Goal: Navigation & Orientation: Find specific page/section

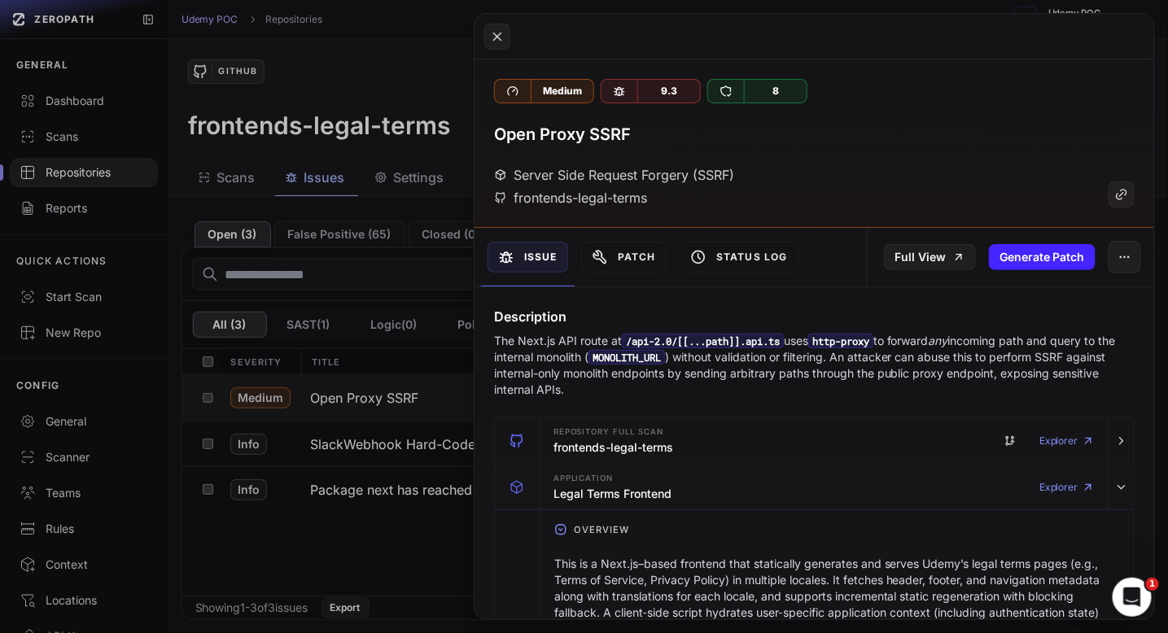
scroll to position [1034, 0]
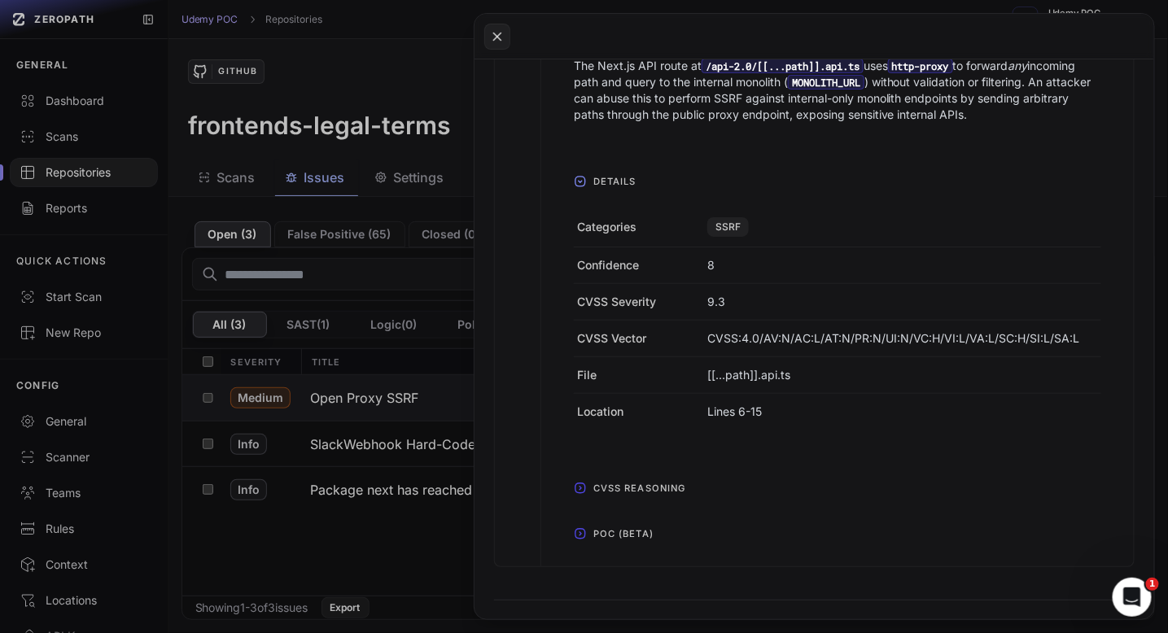
click at [587, 483] on span "CVSS Reasoning" at bounding box center [640, 488] width 106 height 26
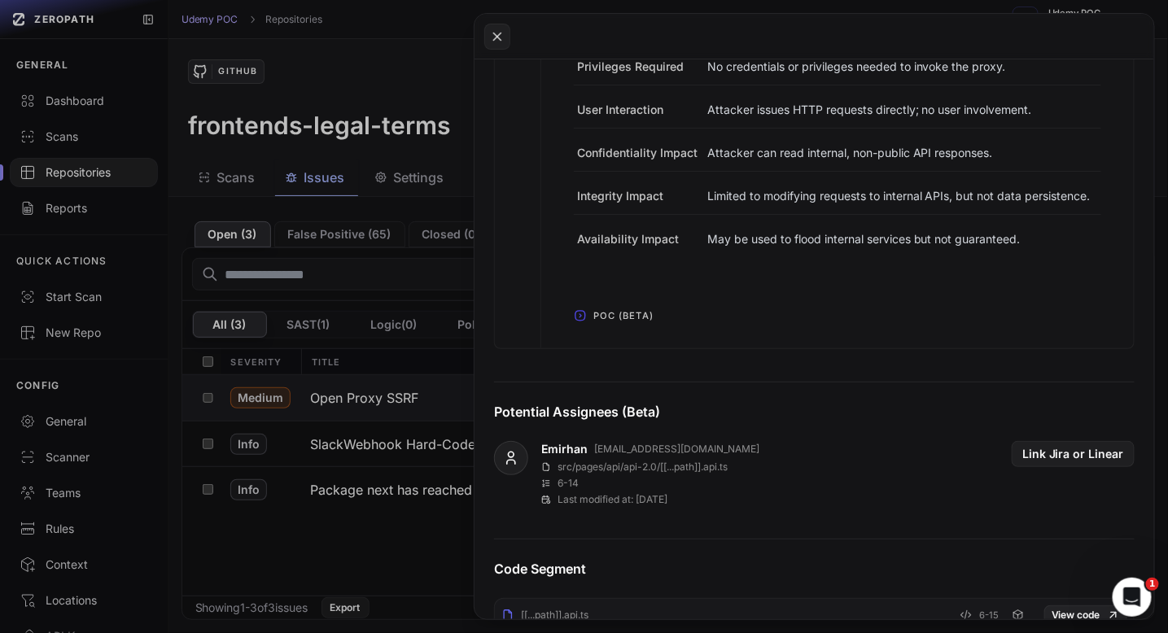
scroll to position [1633, 0]
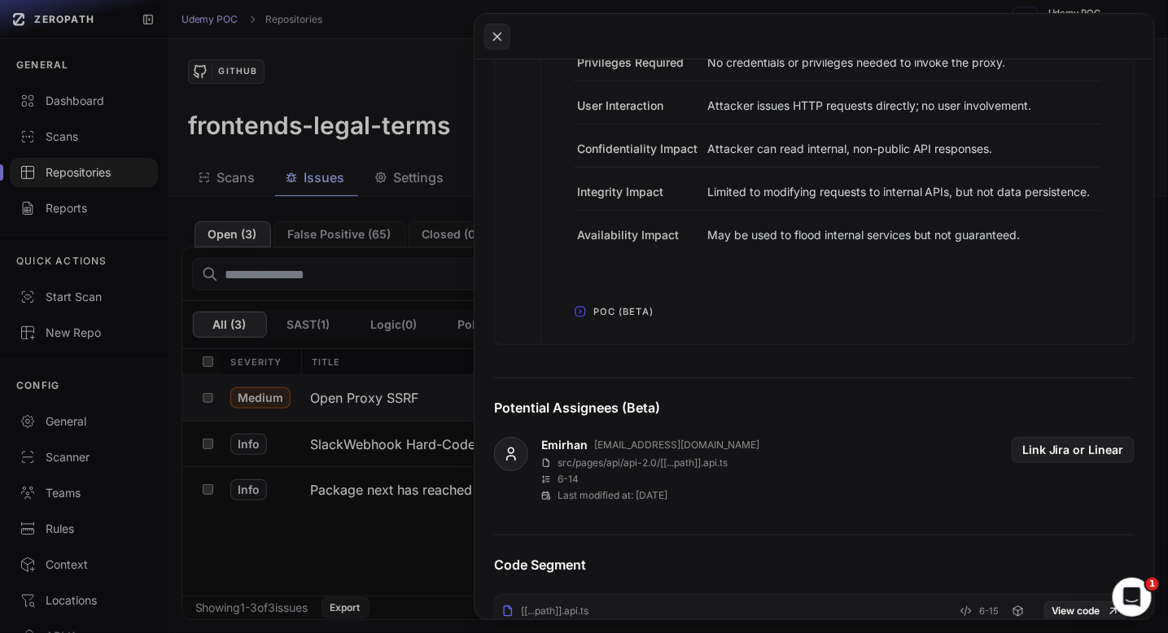
click at [581, 318] on icon "button" at bounding box center [580, 311] width 13 height 13
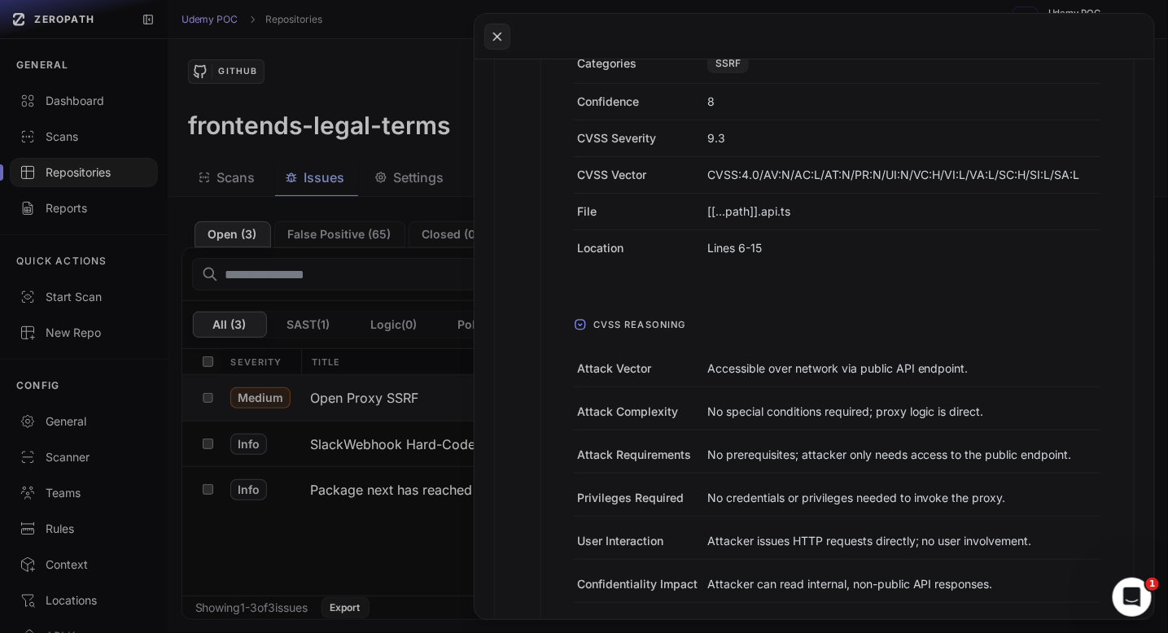
scroll to position [1142, 0]
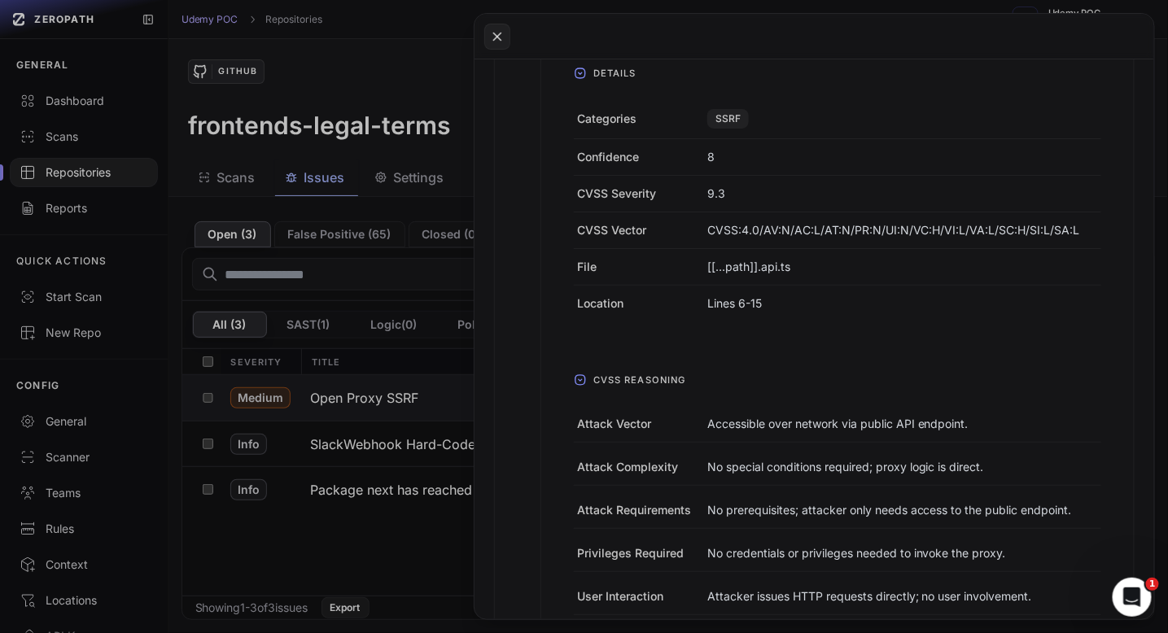
click at [68, 171] on button at bounding box center [584, 316] width 1168 height 633
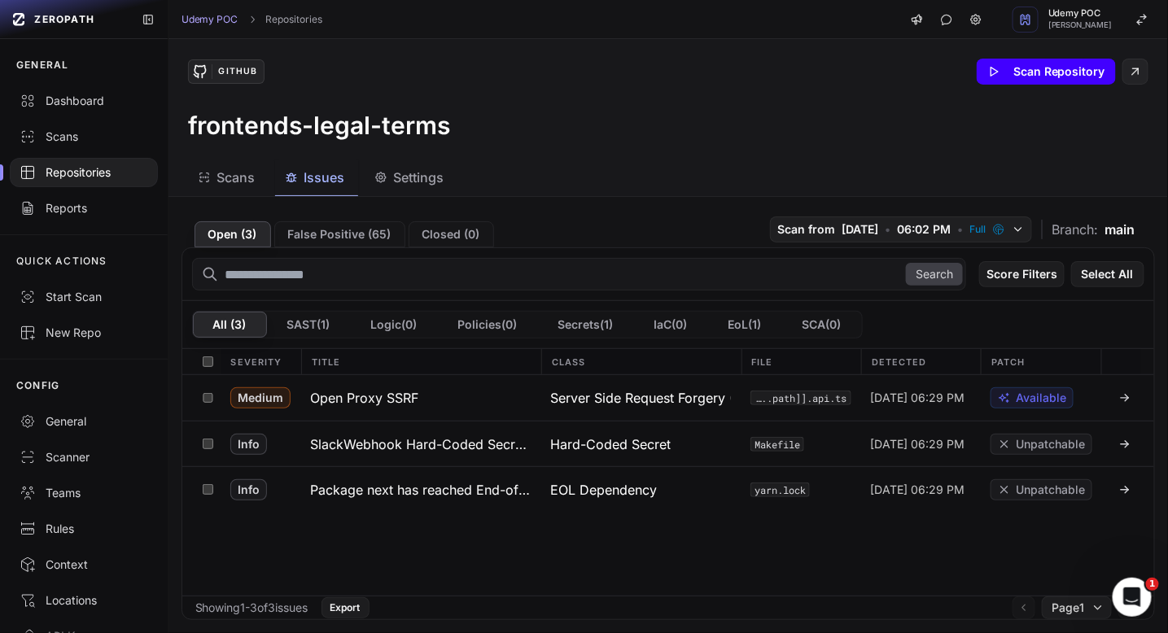
click at [1016, 72] on button "Scan Repository" at bounding box center [1046, 72] width 139 height 26
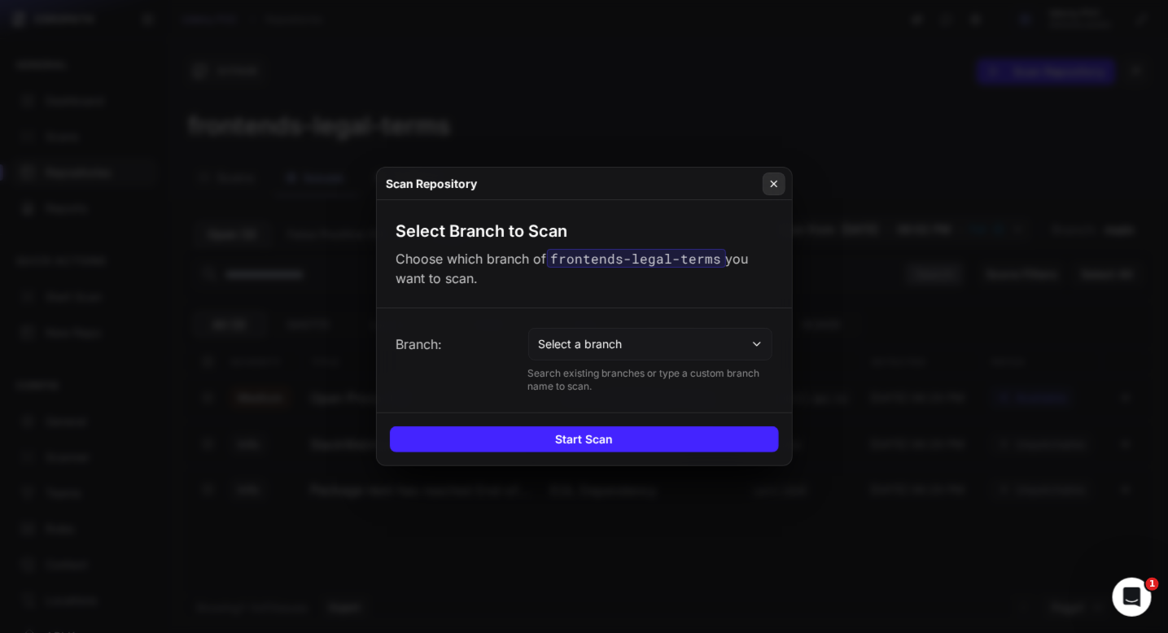
click at [774, 186] on icon at bounding box center [773, 183] width 11 height 13
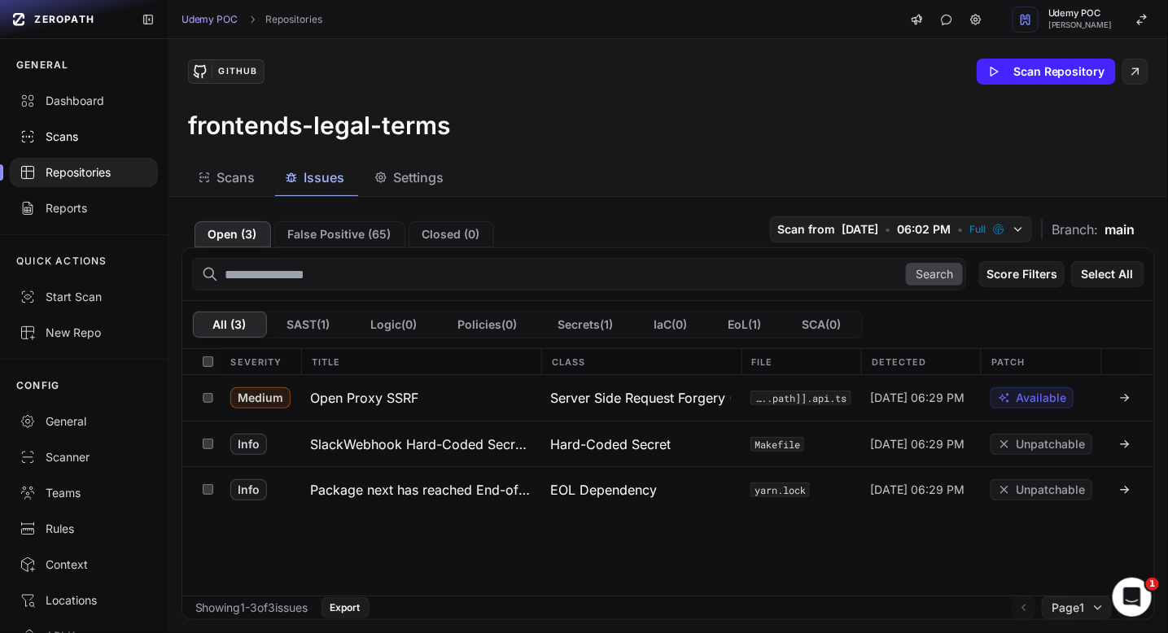
click at [72, 134] on div "Scans" at bounding box center [84, 137] width 129 height 16
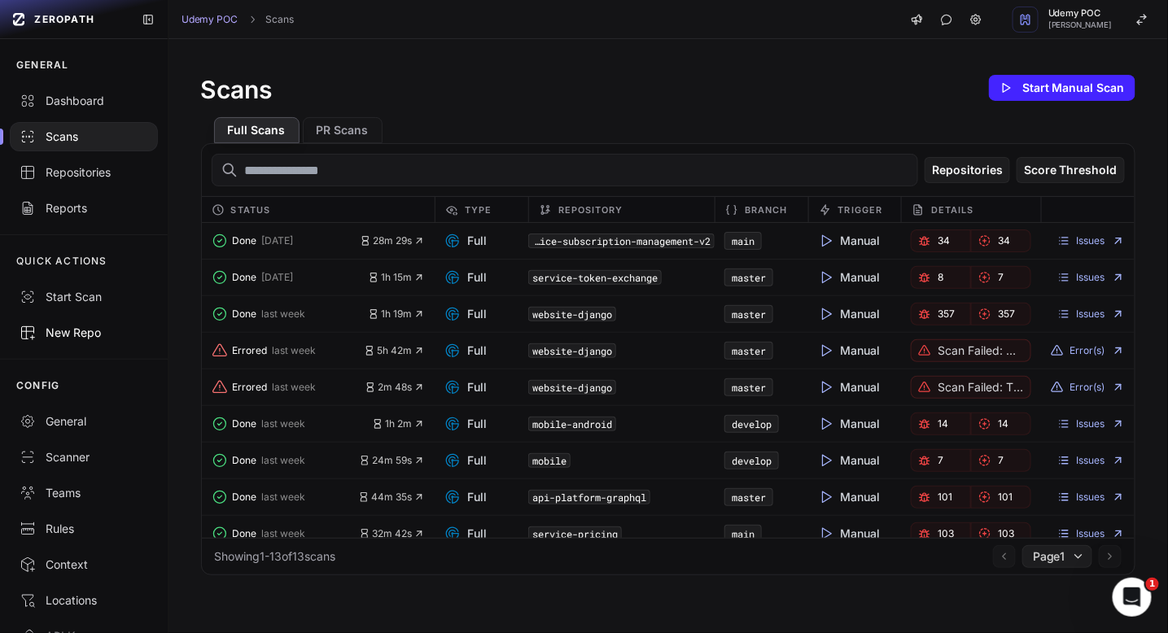
click at [70, 330] on div "New Repo" at bounding box center [84, 333] width 129 height 16
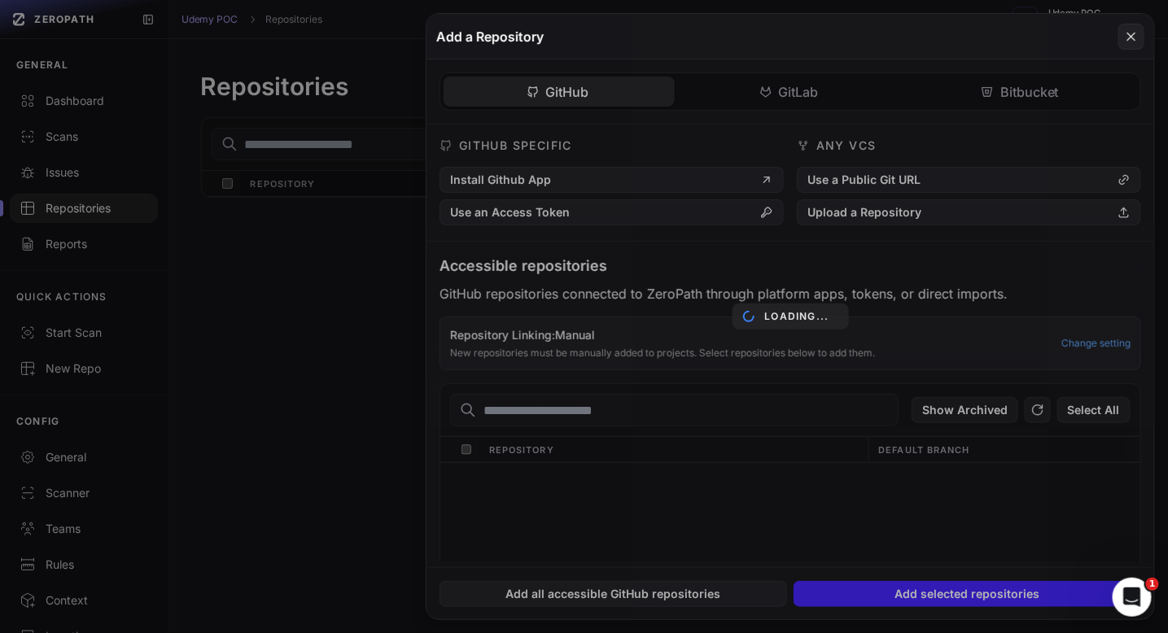
click at [523, 182] on div "Loading..." at bounding box center [791, 317] width 728 height 606
click at [1127, 37] on icon at bounding box center [1131, 37] width 15 height 20
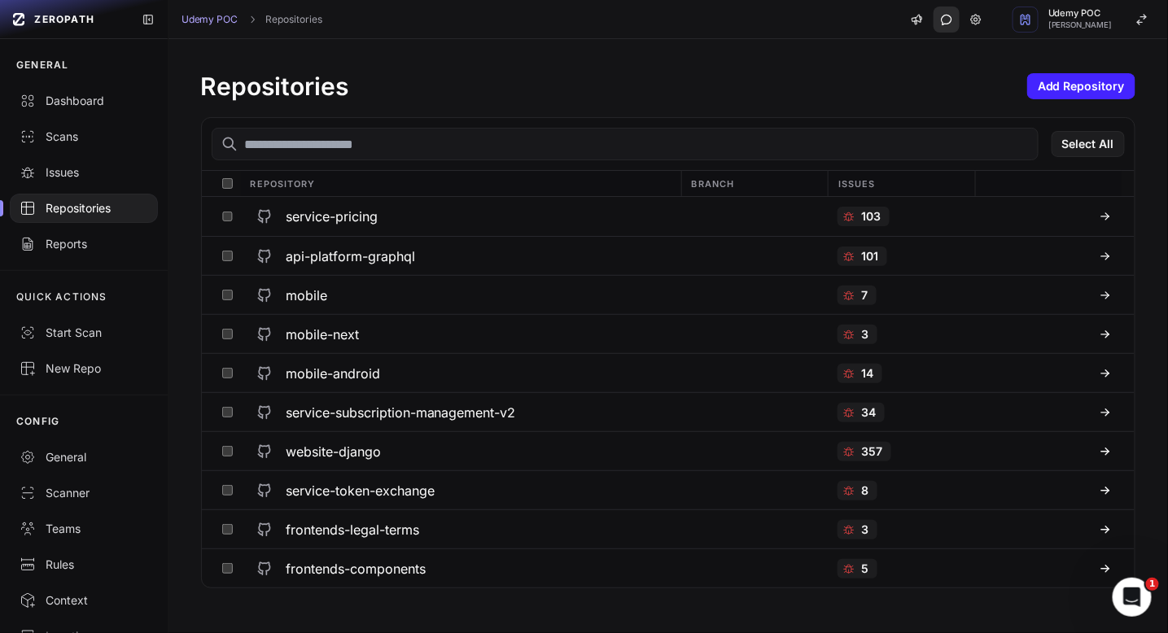
click at [939, 19] on icon "button" at bounding box center [946, 18] width 15 height 15
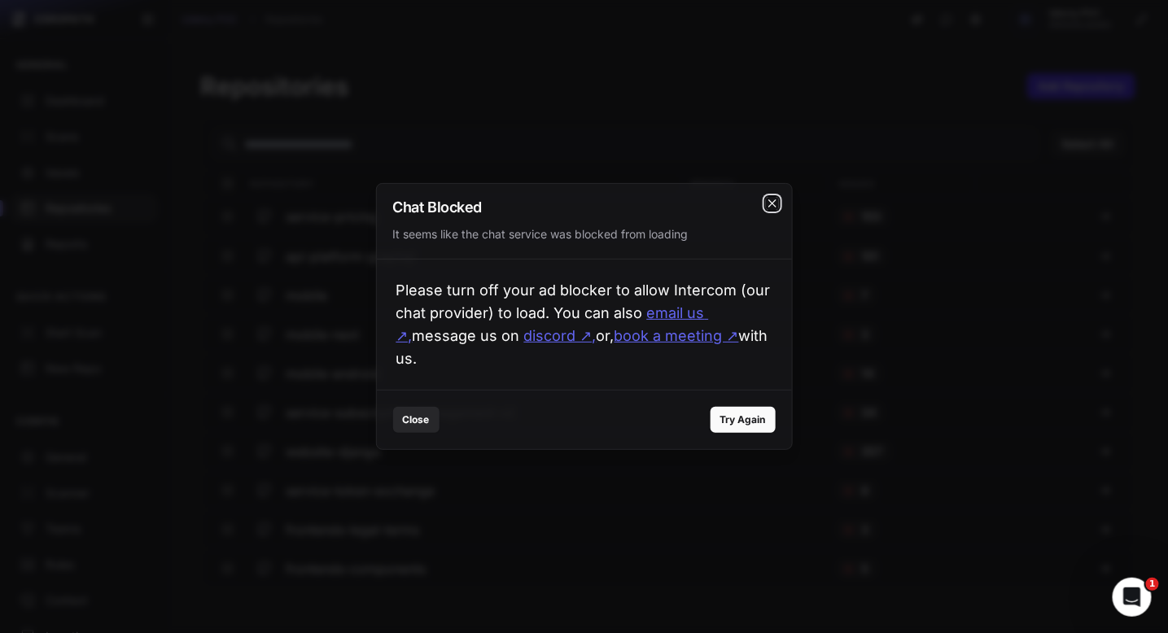
click at [772, 197] on icon "cross 2," at bounding box center [772, 203] width 13 height 13
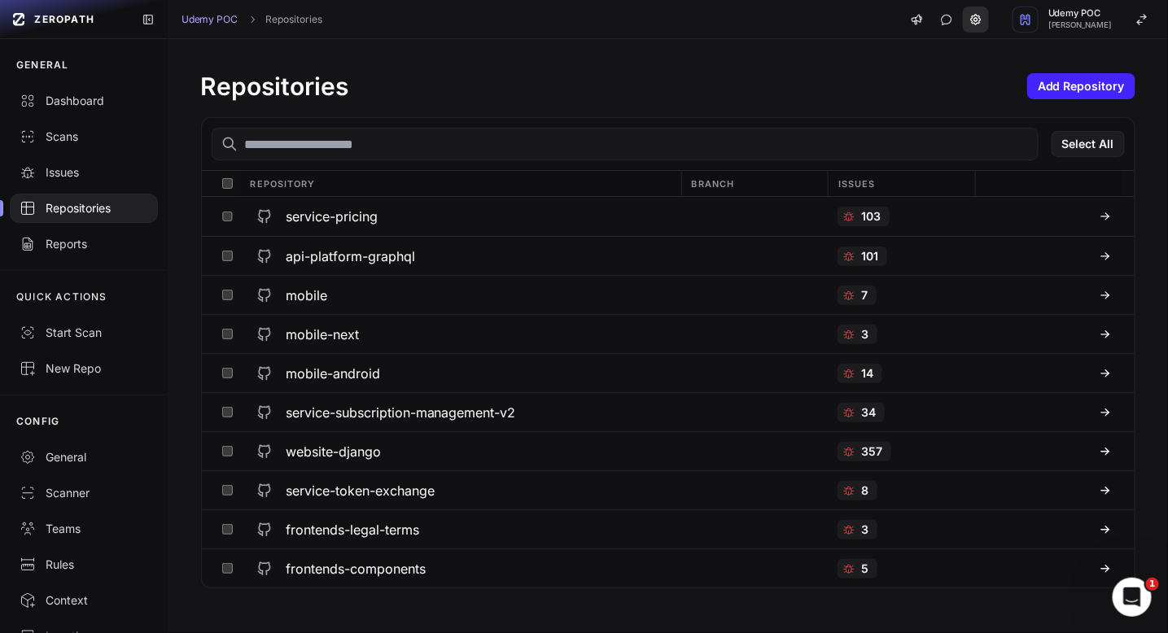
click at [974, 19] on icon at bounding box center [975, 19] width 3 height 3
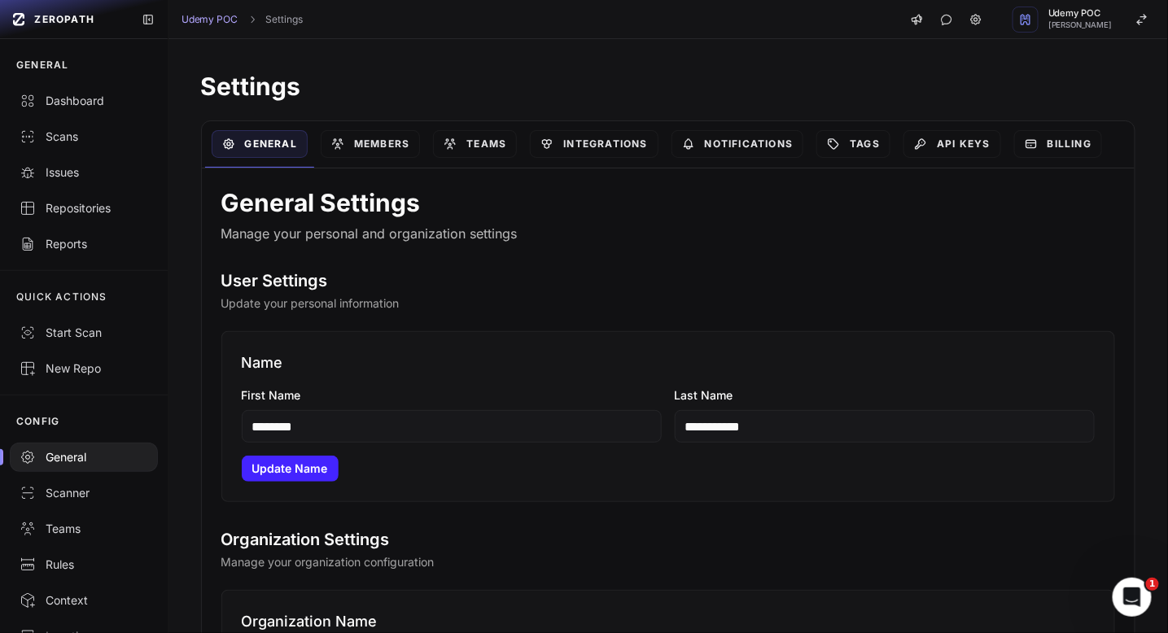
click at [71, 22] on span "ZEROPATH" at bounding box center [64, 19] width 60 height 13
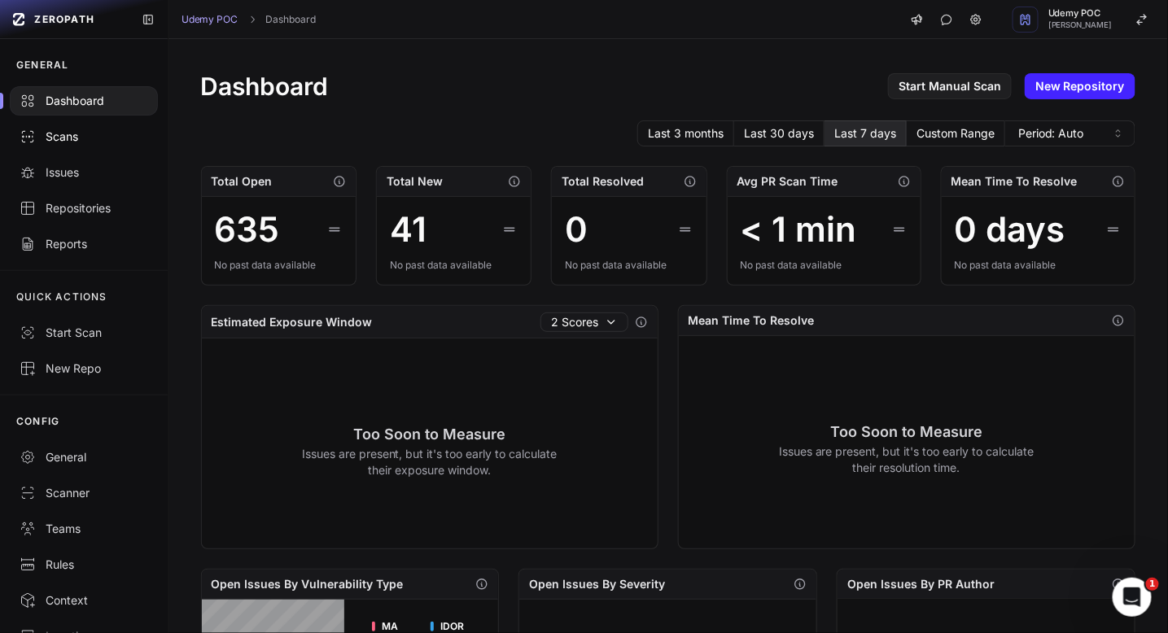
click at [63, 142] on div "Scans" at bounding box center [84, 137] width 129 height 16
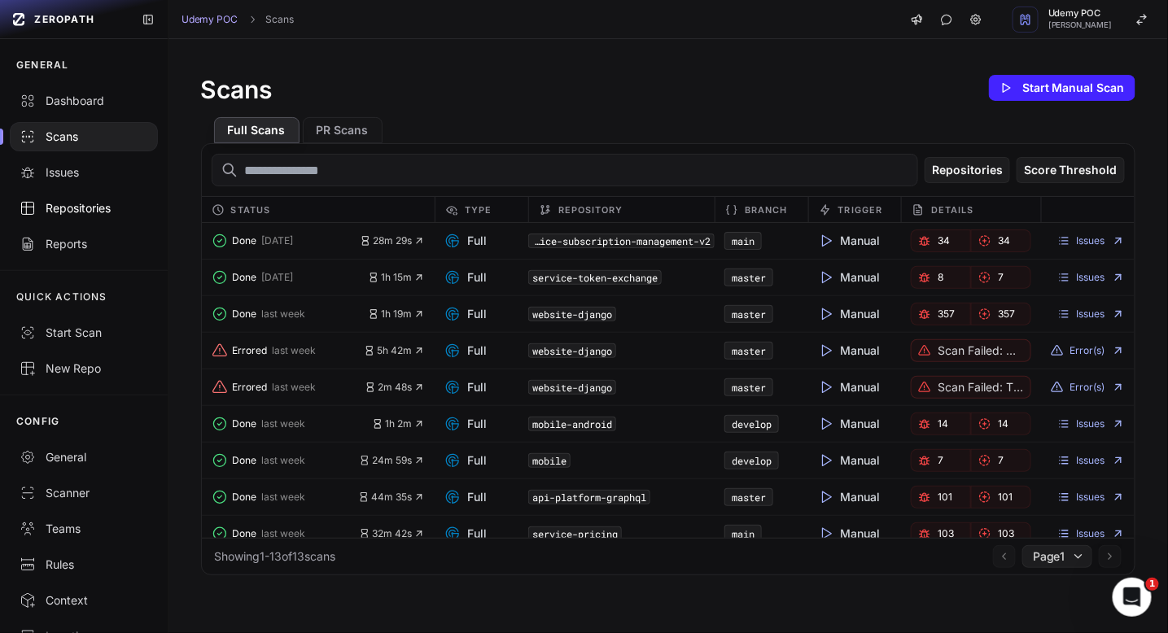
click at [82, 203] on div "Repositories" at bounding box center [84, 208] width 129 height 16
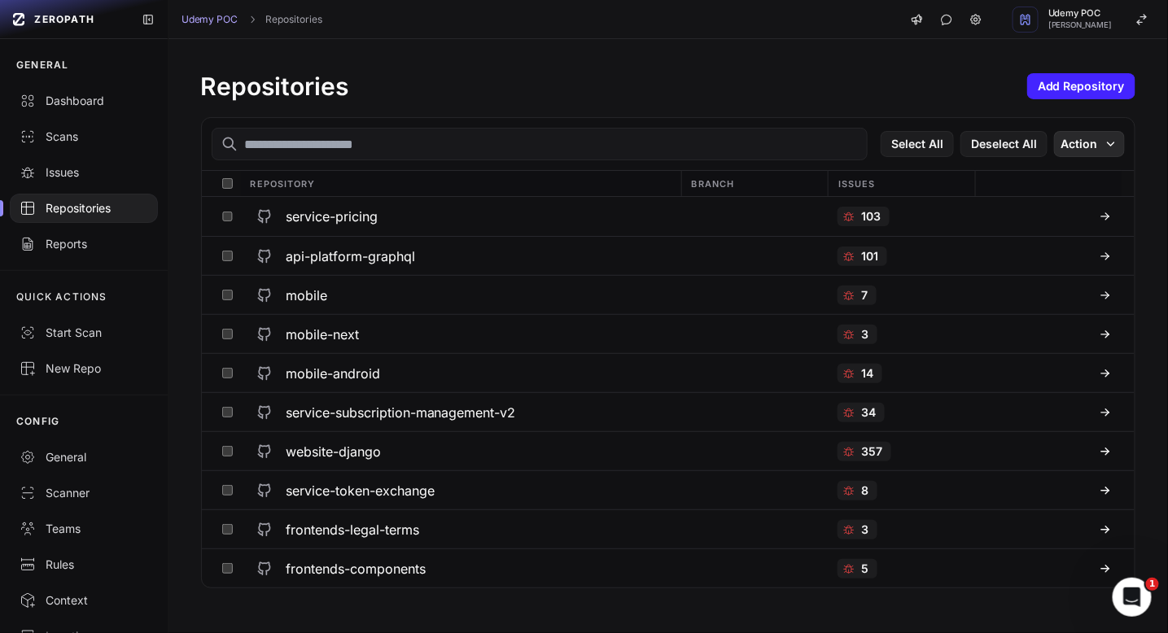
click at [1105, 147] on icon "button" at bounding box center [1111, 144] width 13 height 13
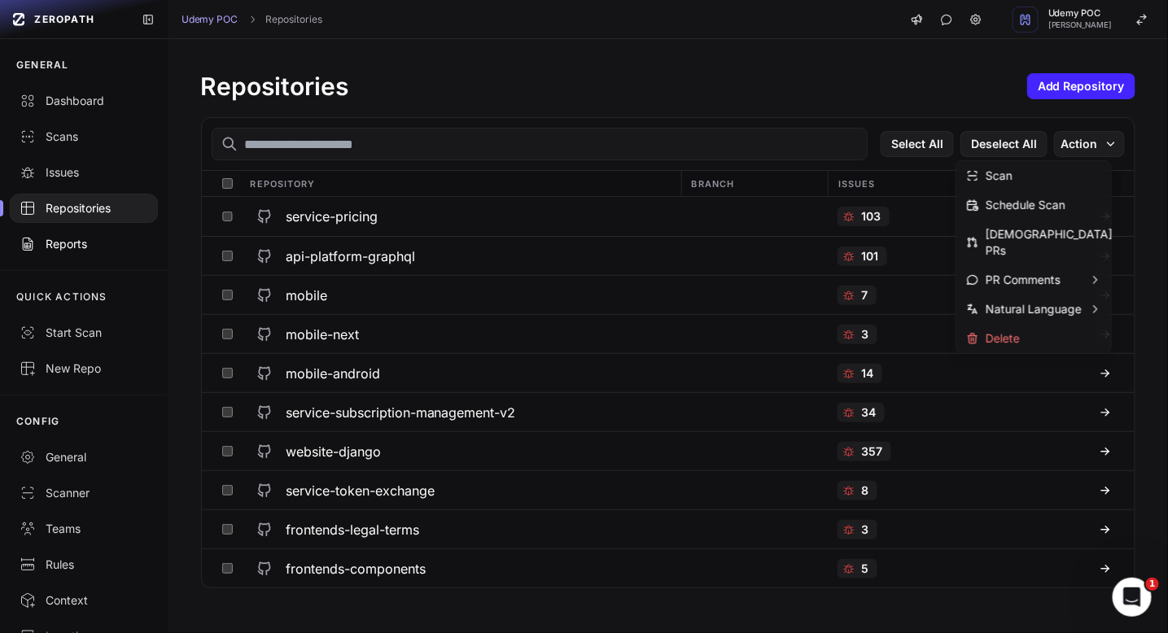
click at [69, 250] on div "Reports" at bounding box center [84, 244] width 129 height 16
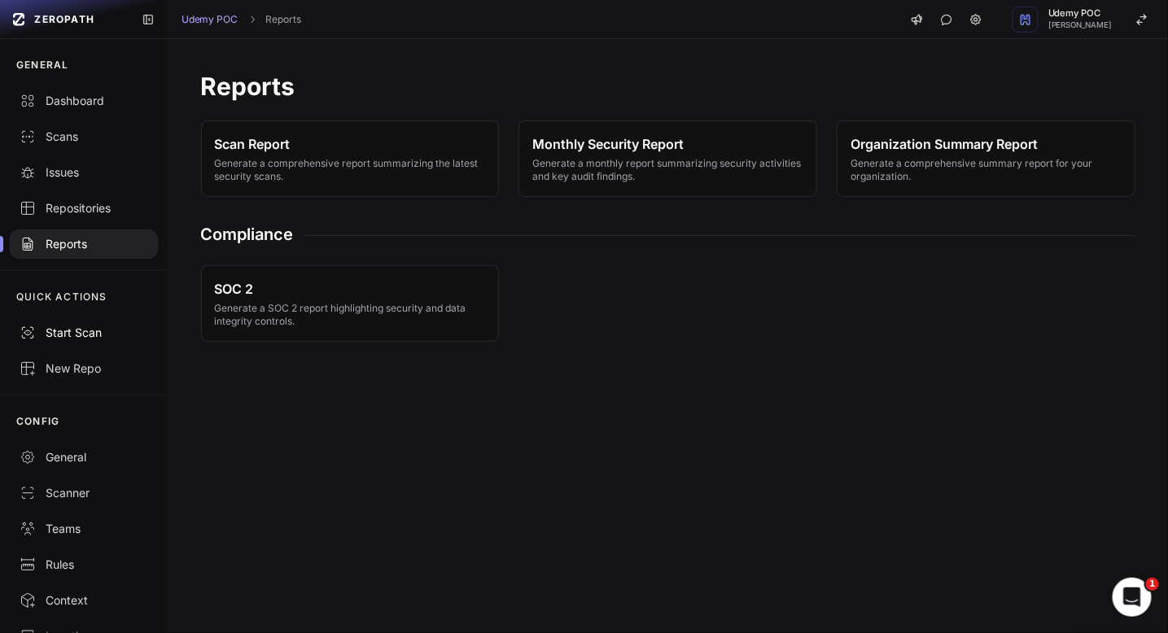
click at [66, 331] on div "Start Scan" at bounding box center [84, 333] width 129 height 16
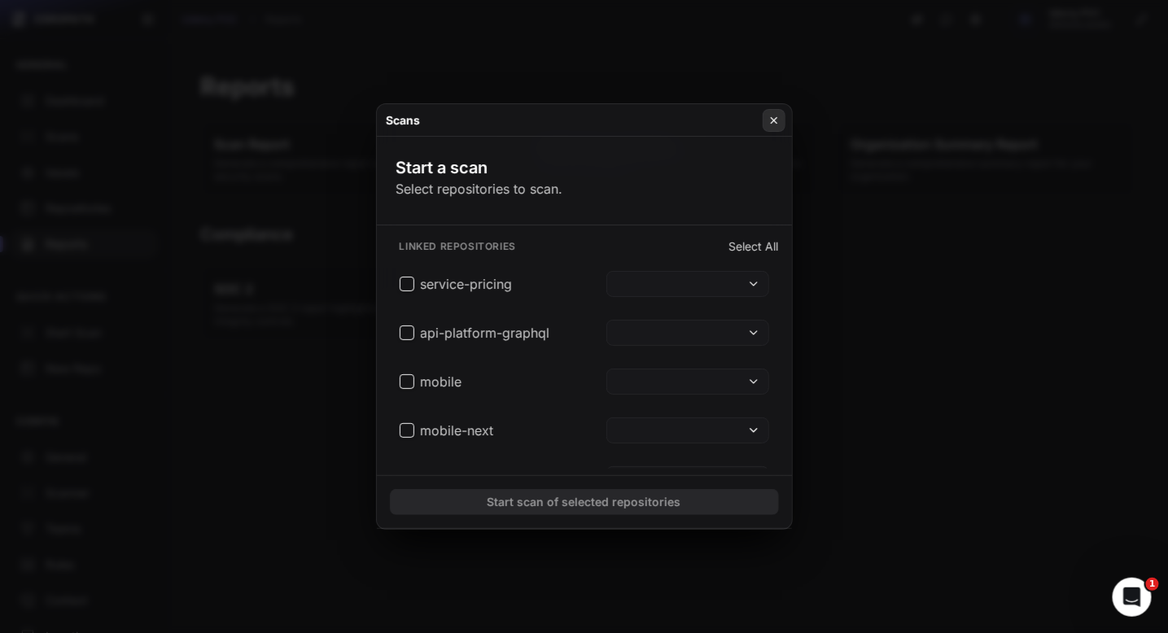
click at [777, 119] on icon at bounding box center [773, 120] width 11 height 13
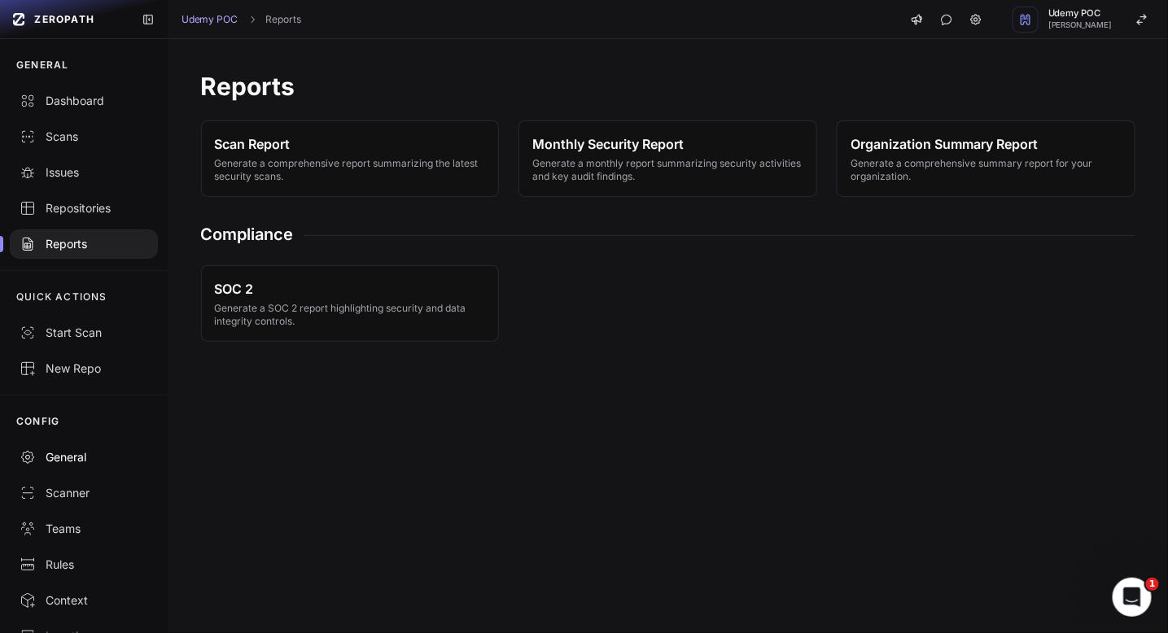
click at [69, 463] on div "General" at bounding box center [84, 457] width 129 height 16
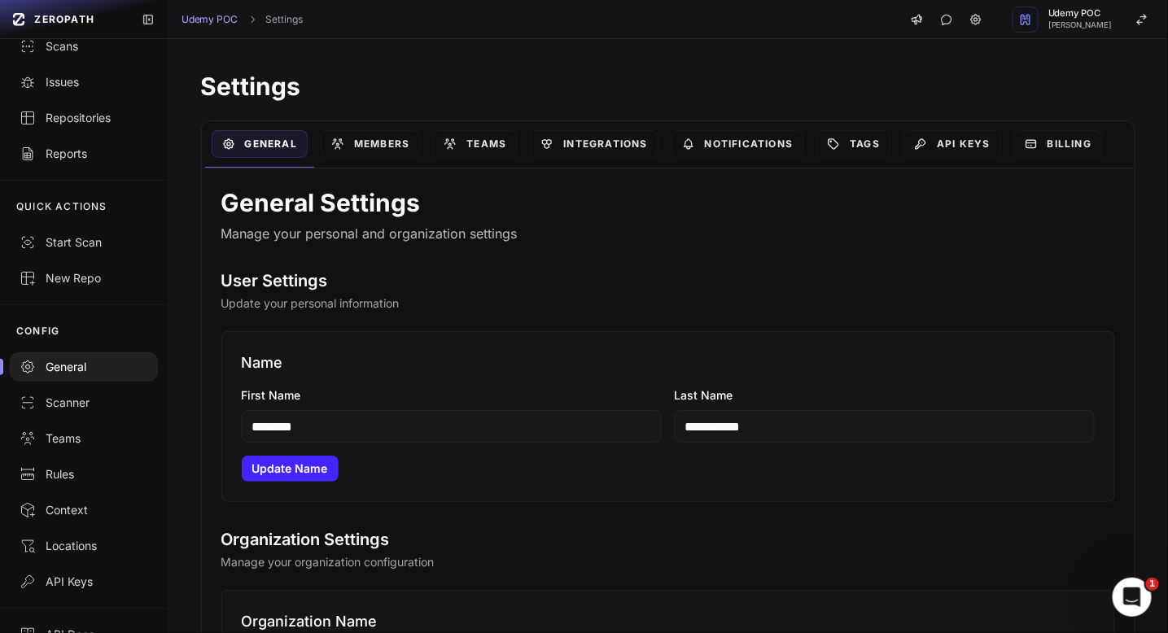
scroll to position [92, 0]
click at [94, 402] on div "Scanner" at bounding box center [84, 401] width 129 height 16
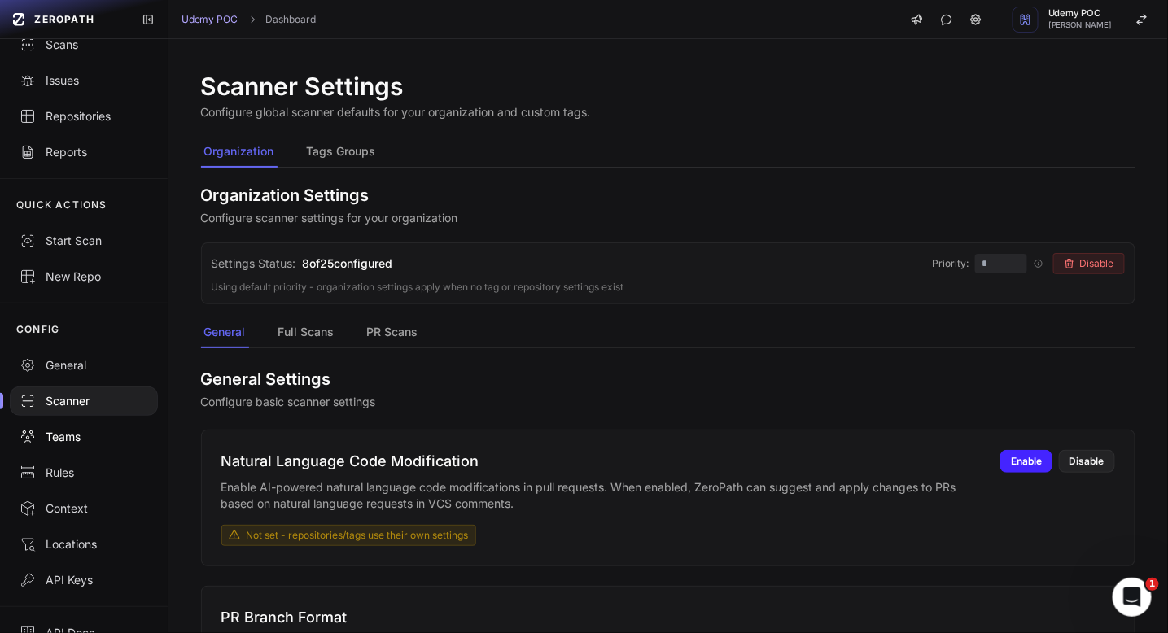
click at [69, 441] on div "Teams" at bounding box center [84, 437] width 129 height 16
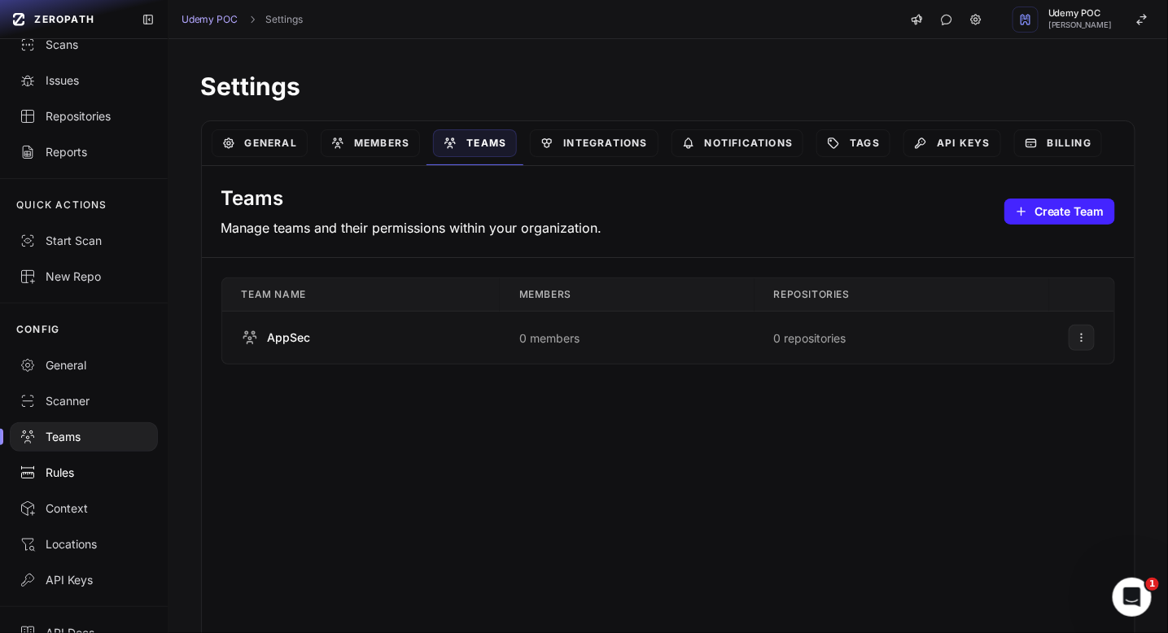
click at [77, 470] on div "Rules" at bounding box center [84, 473] width 129 height 16
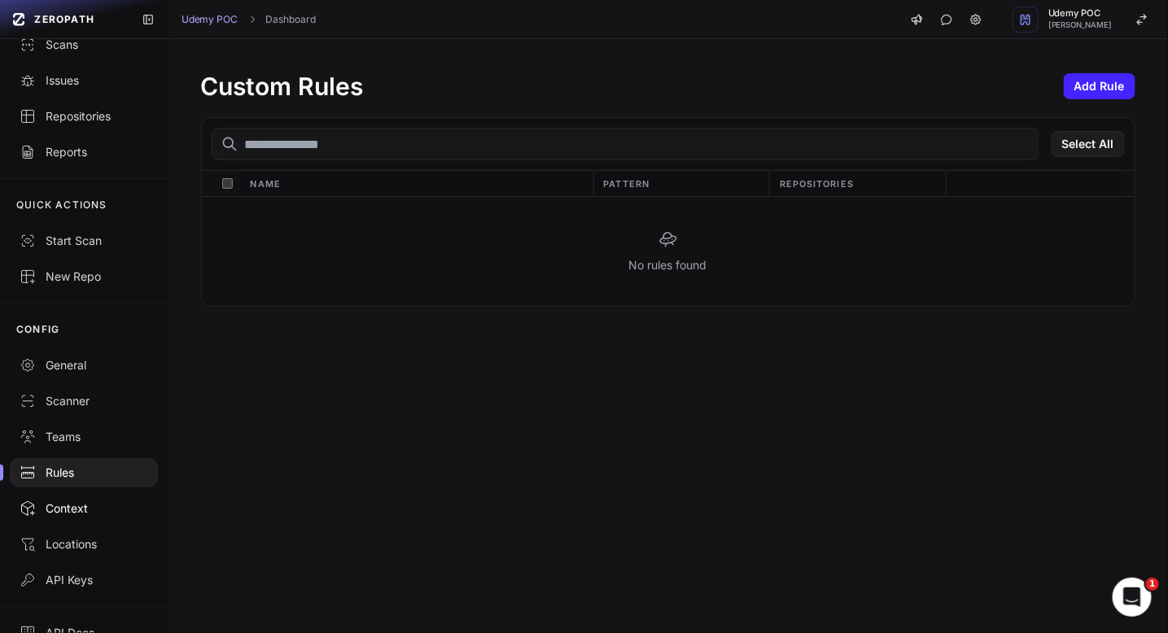
click at [82, 517] on link "Context" at bounding box center [84, 509] width 168 height 36
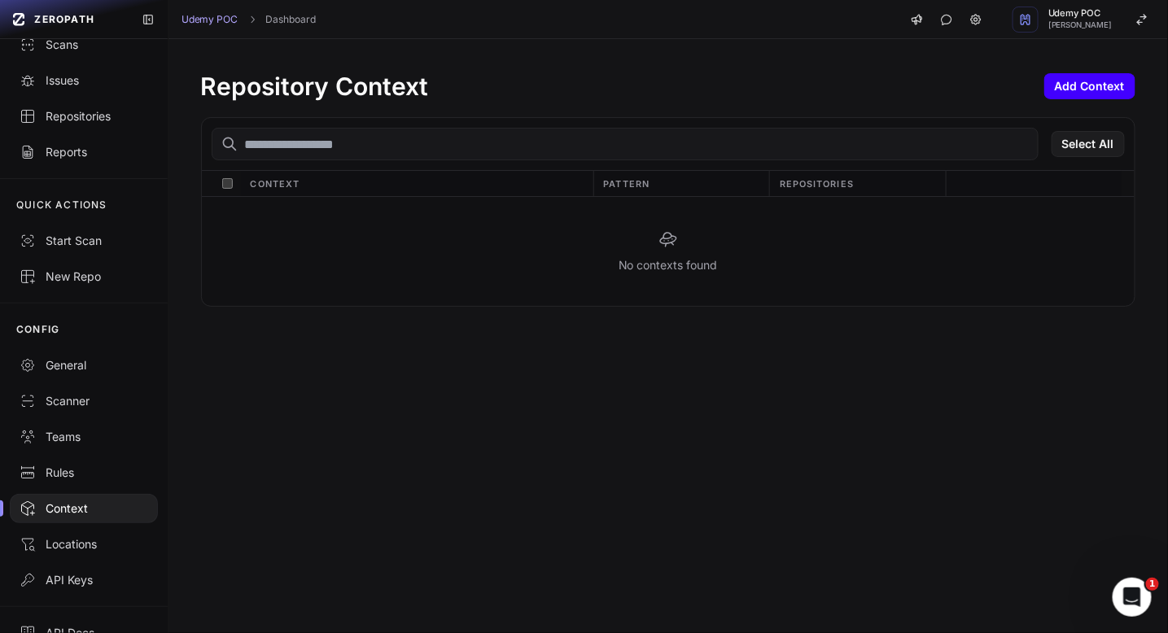
click at [1094, 81] on button "Add Context" at bounding box center [1089, 86] width 91 height 26
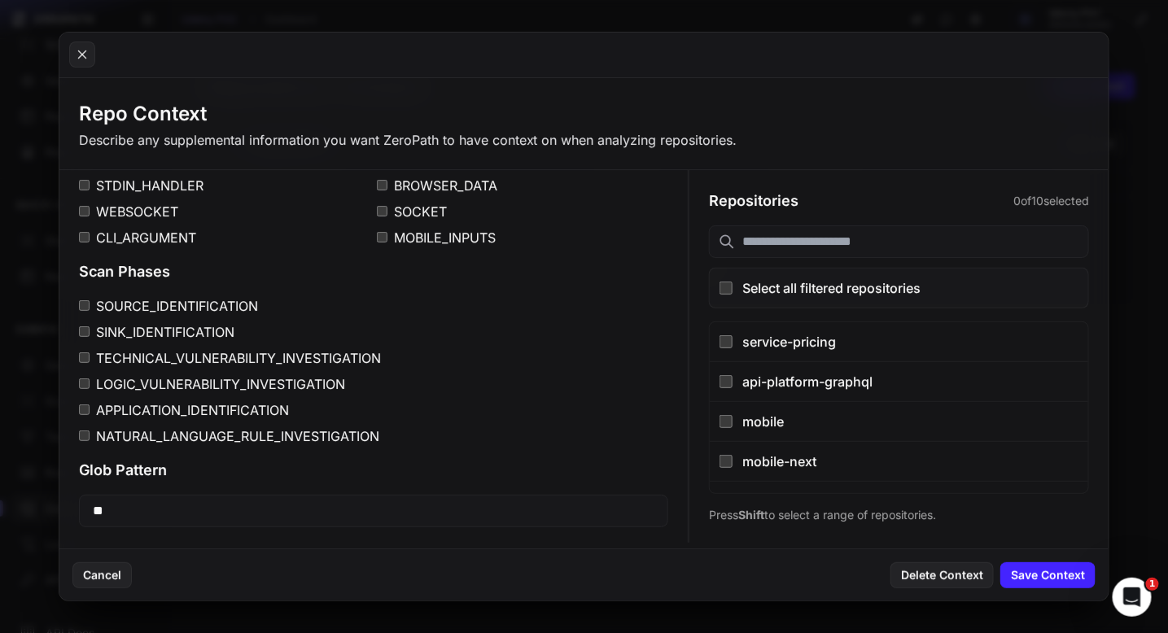
scroll to position [258, 0]
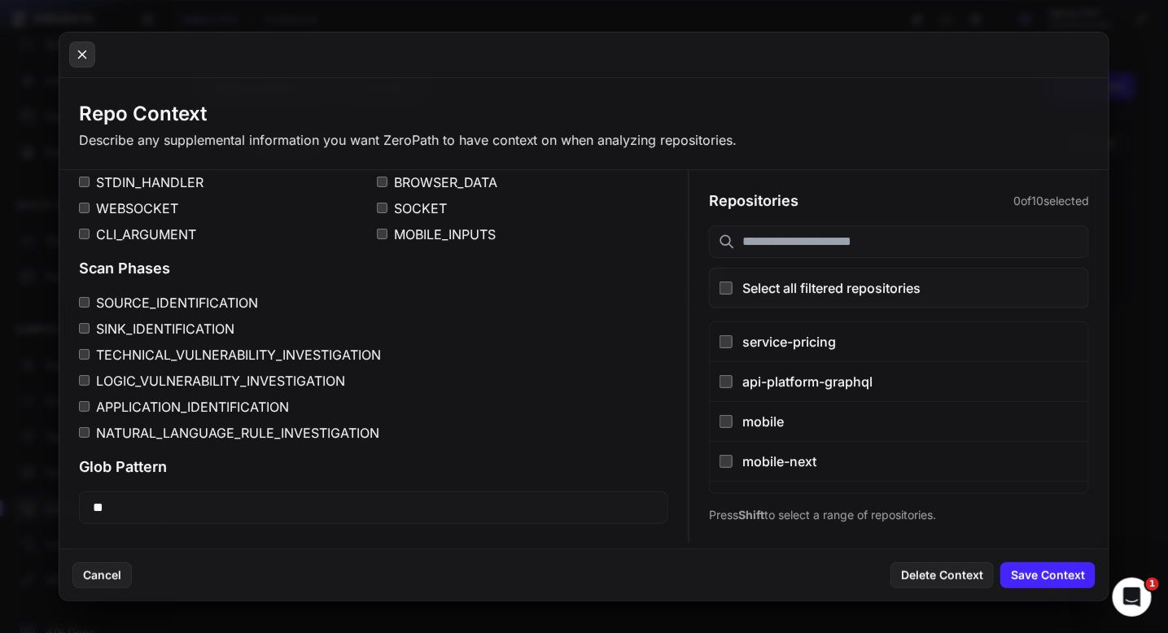
click at [83, 58] on icon at bounding box center [82, 55] width 15 height 20
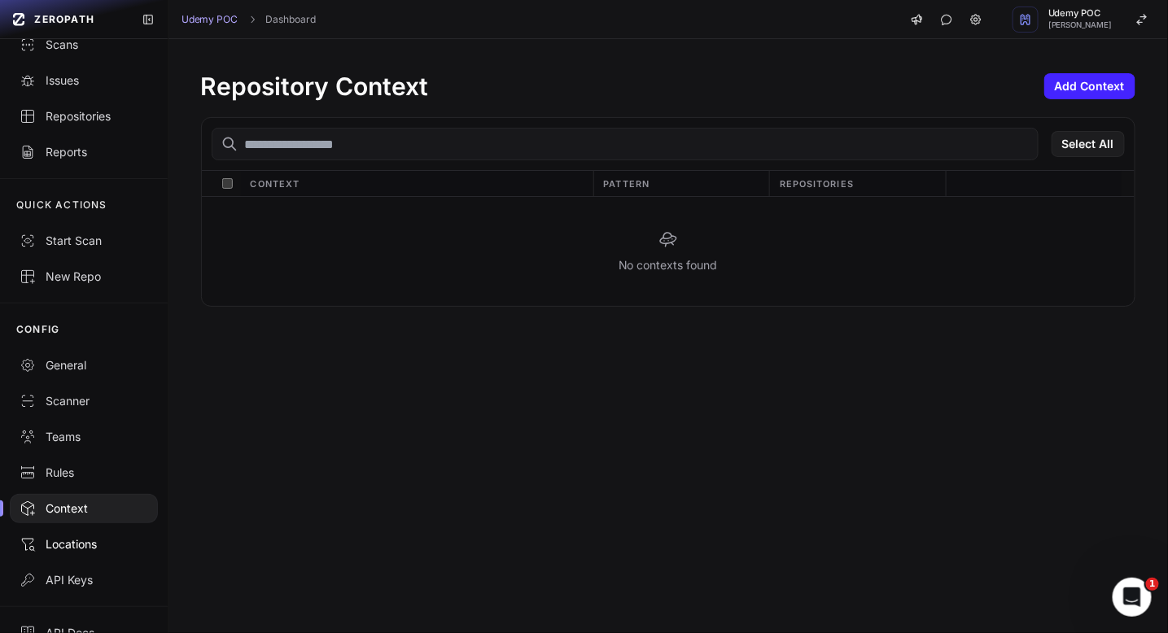
click at [64, 550] on div "Locations" at bounding box center [84, 544] width 129 height 16
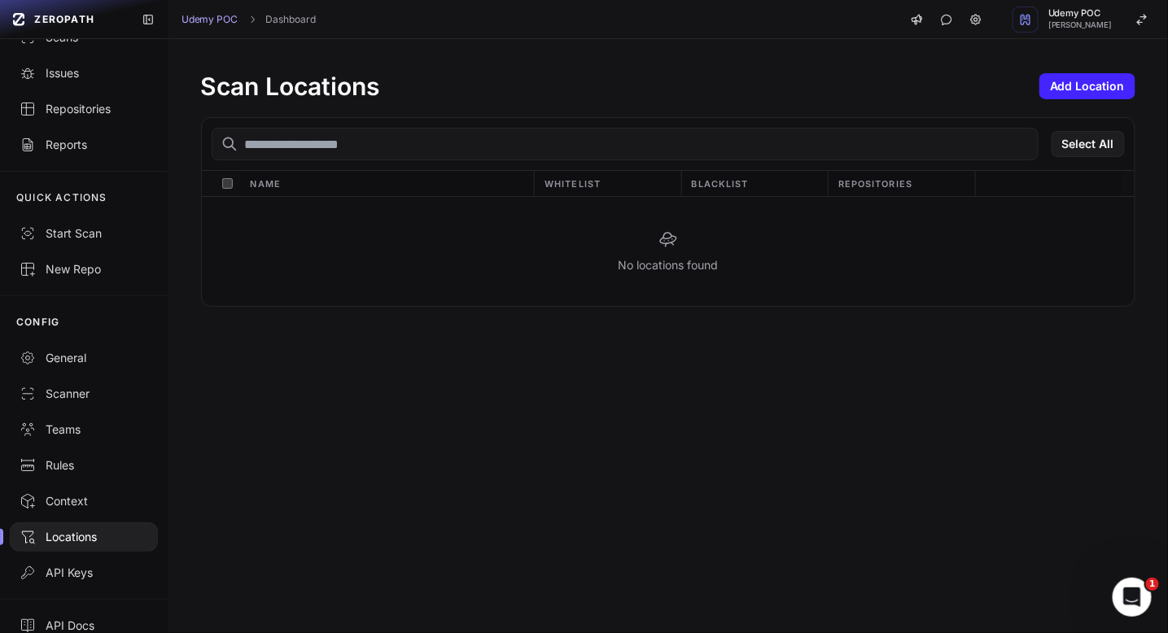
scroll to position [116, 0]
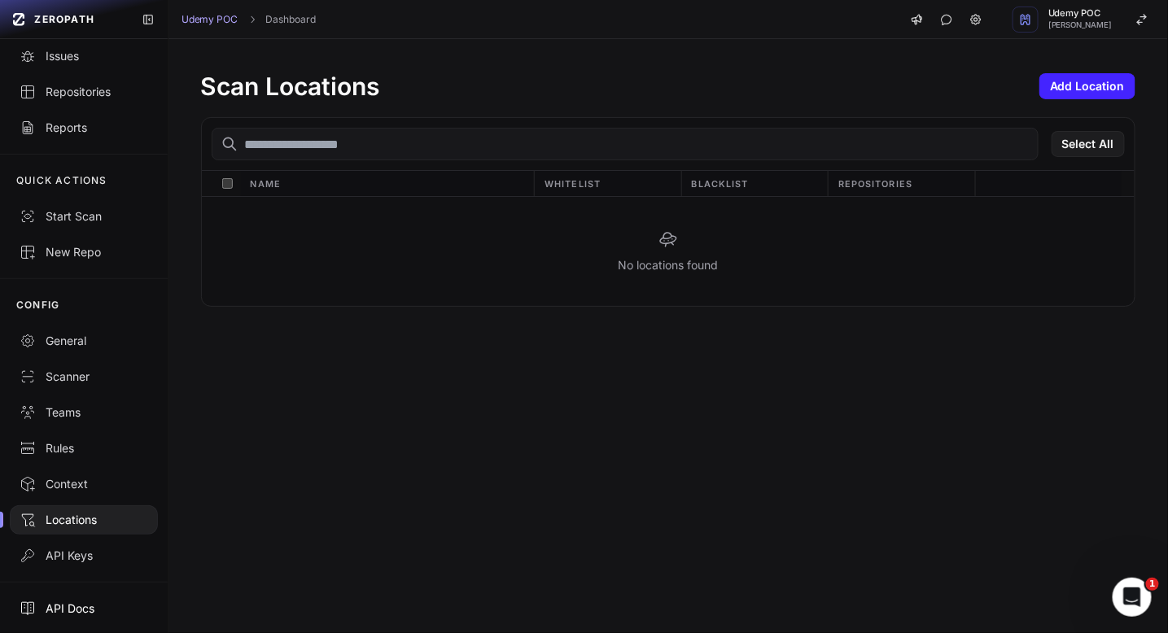
click at [77, 607] on div "API Docs" at bounding box center [84, 609] width 129 height 16
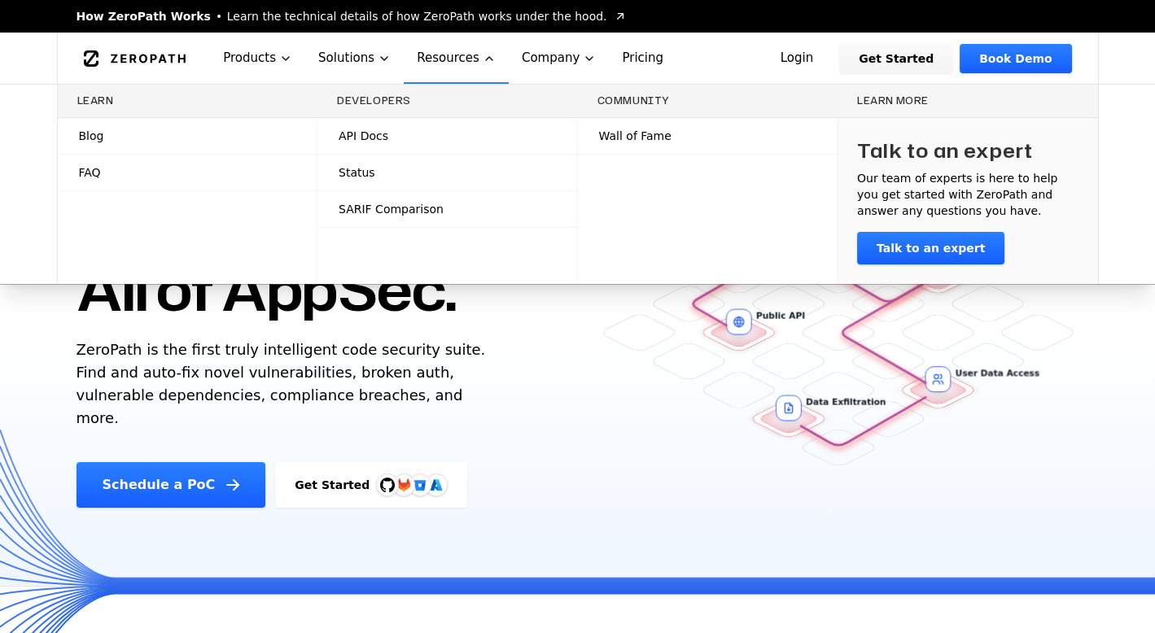
click at [383, 208] on span "SARIF Comparison" at bounding box center [391, 209] width 105 height 16
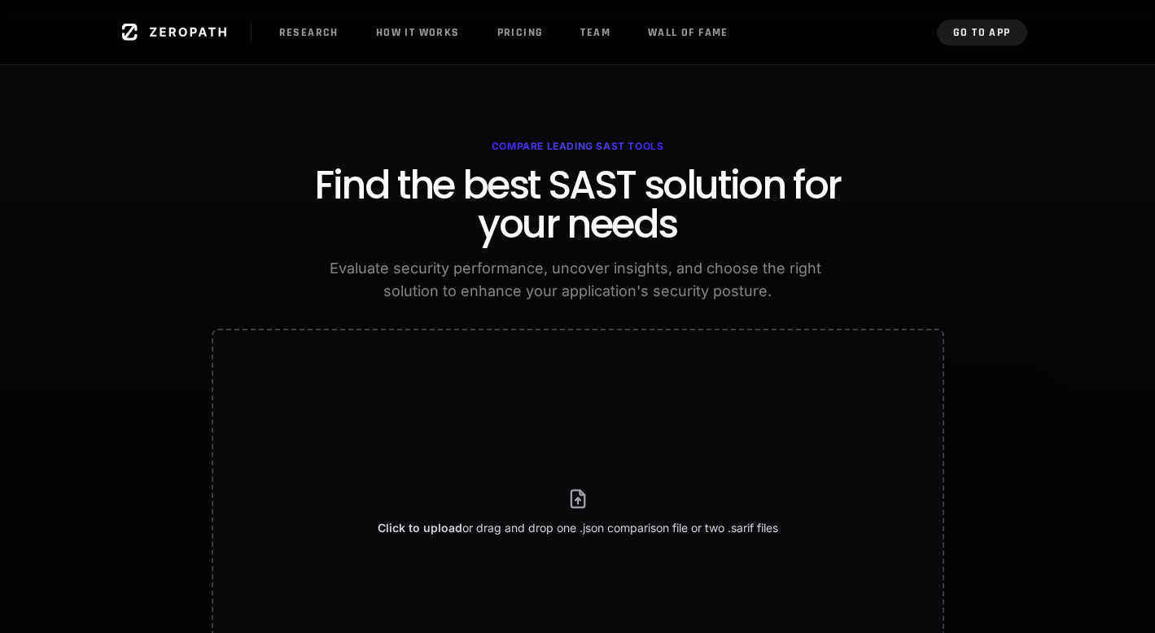
scroll to position [74, 0]
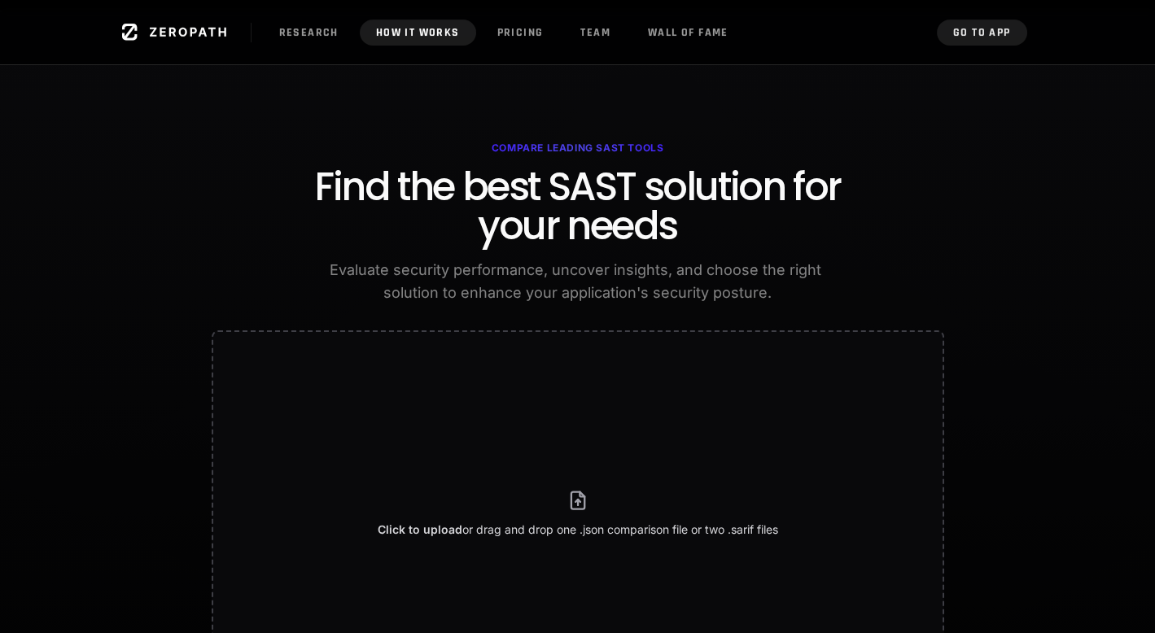
click at [413, 32] on link "How it Works" at bounding box center [418, 33] width 116 height 26
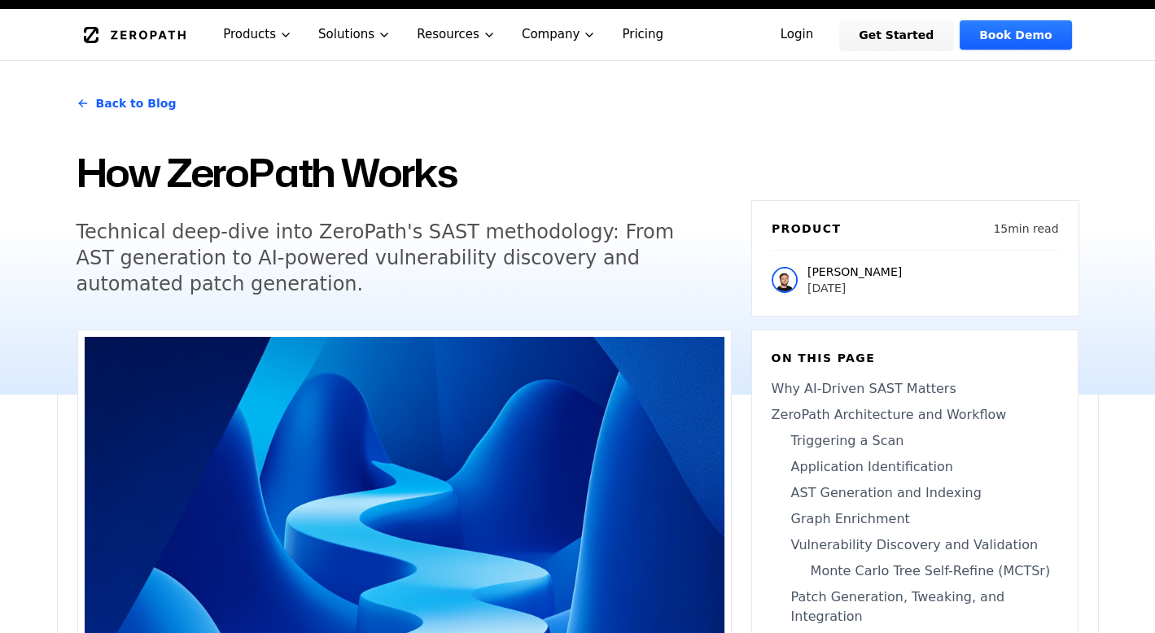
scroll to position [27, 0]
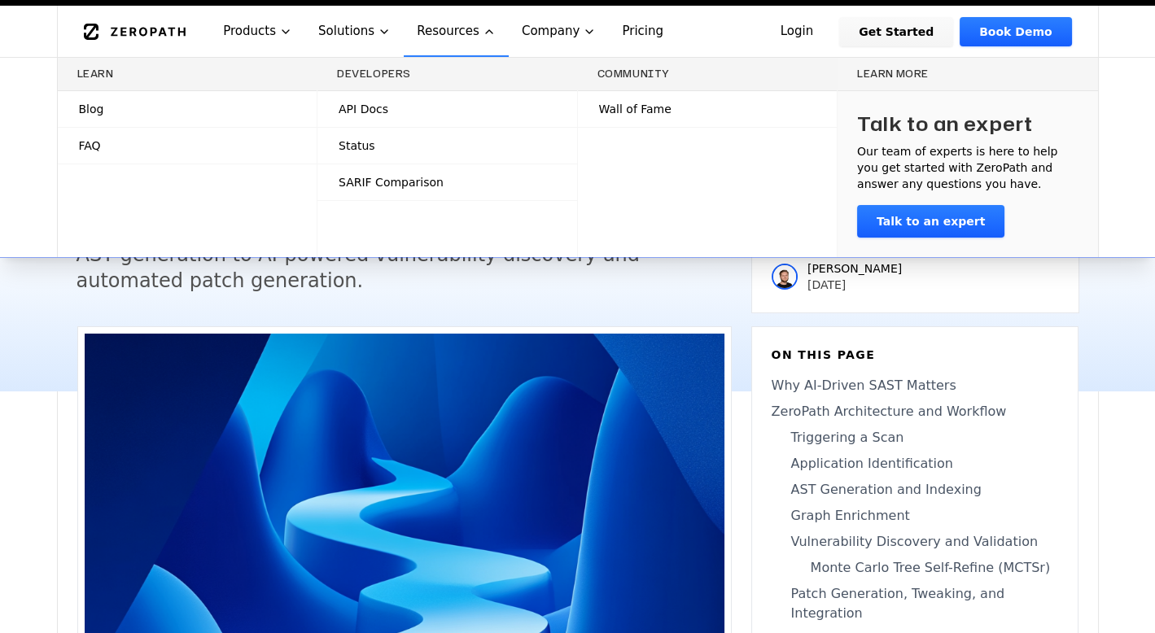
click at [374, 106] on span "API Docs" at bounding box center [364, 109] width 50 height 16
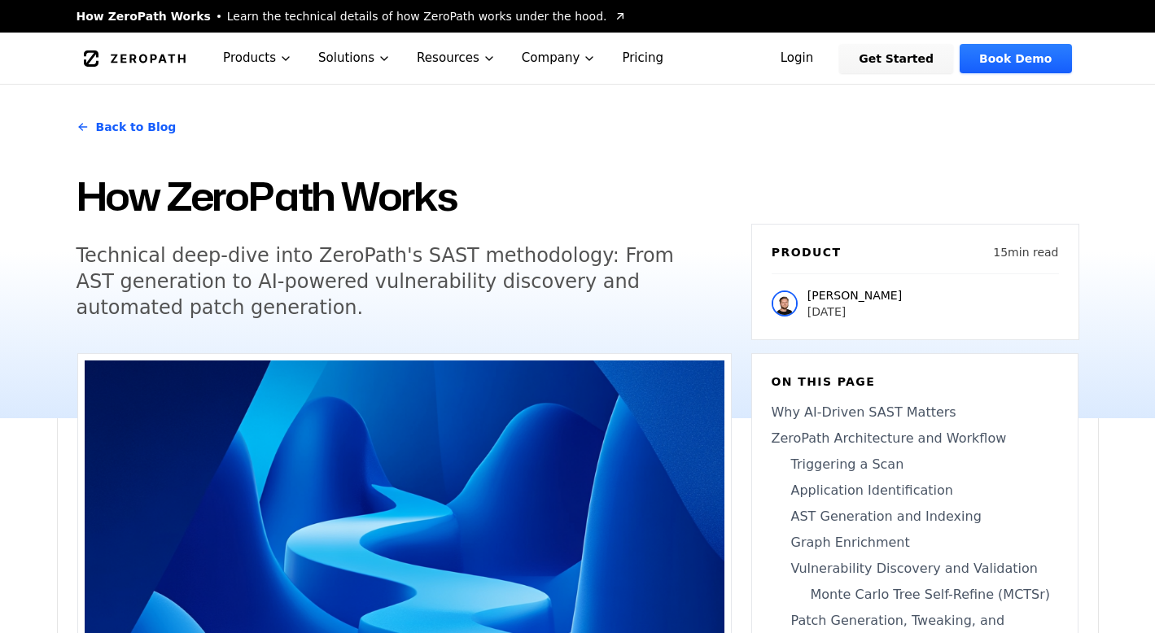
scroll to position [27, 0]
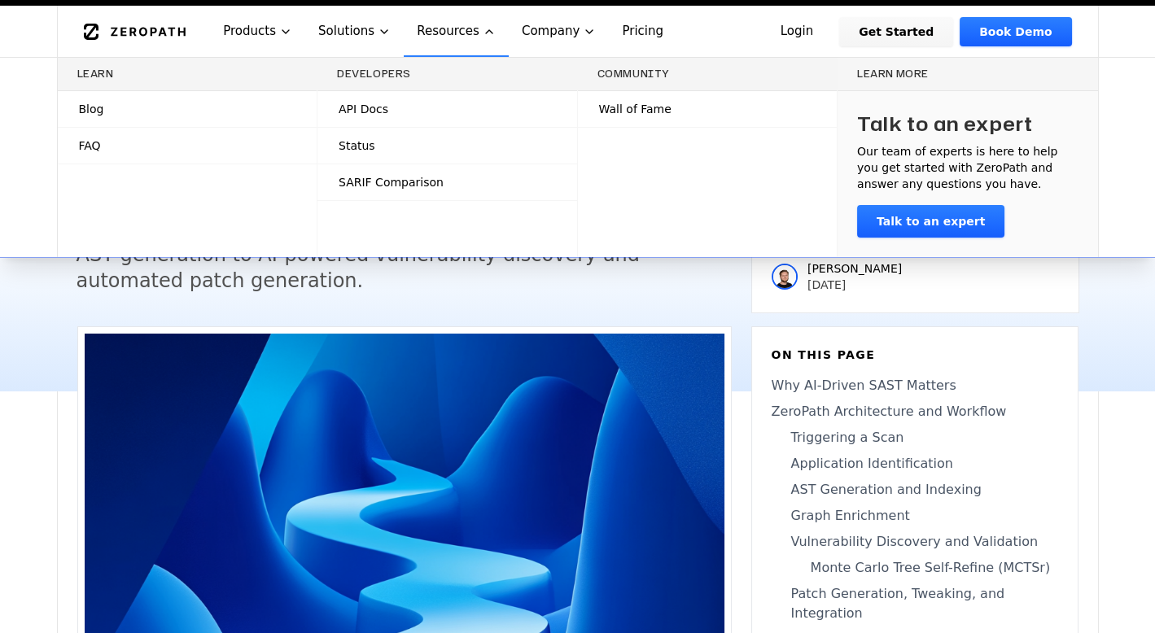
click at [378, 72] on h3 "Developers" at bounding box center [447, 74] width 221 height 13
click at [370, 149] on span "Status" at bounding box center [357, 146] width 37 height 16
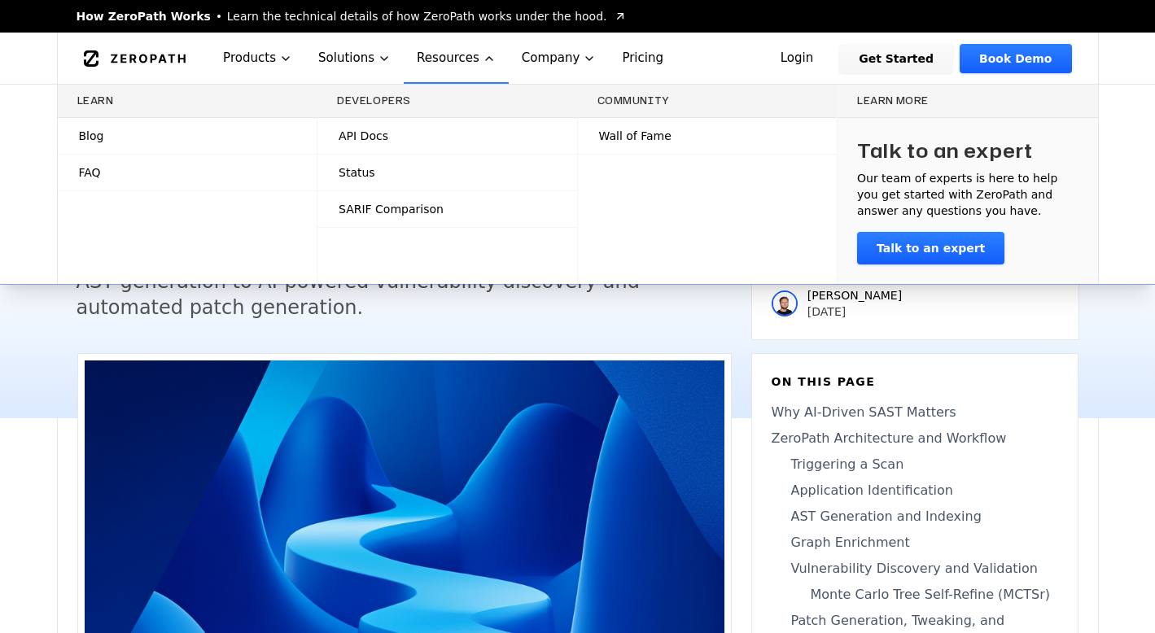
scroll to position [27, 0]
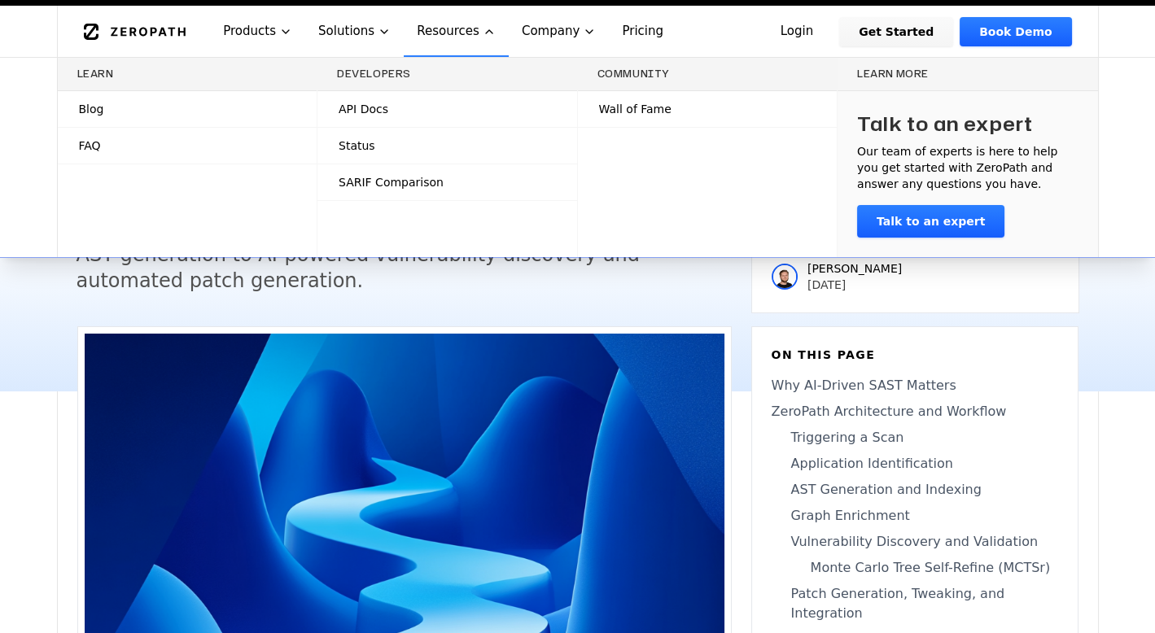
click at [132, 112] on link "Blog" at bounding box center [188, 109] width 260 height 36
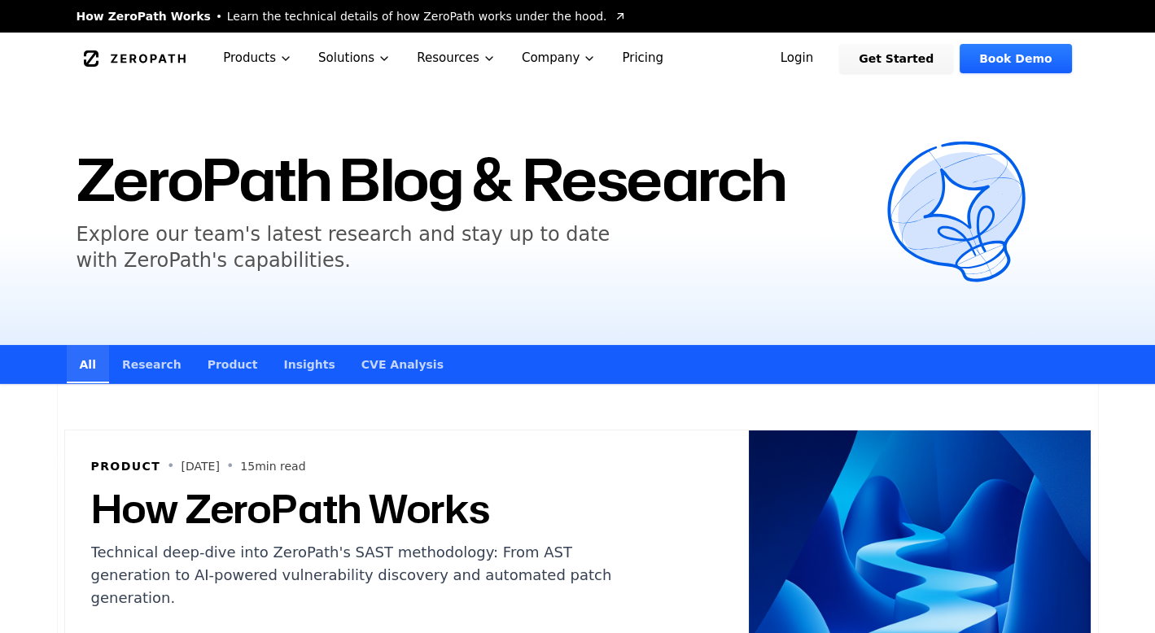
click at [924, 58] on link "Get Started" at bounding box center [896, 58] width 114 height 29
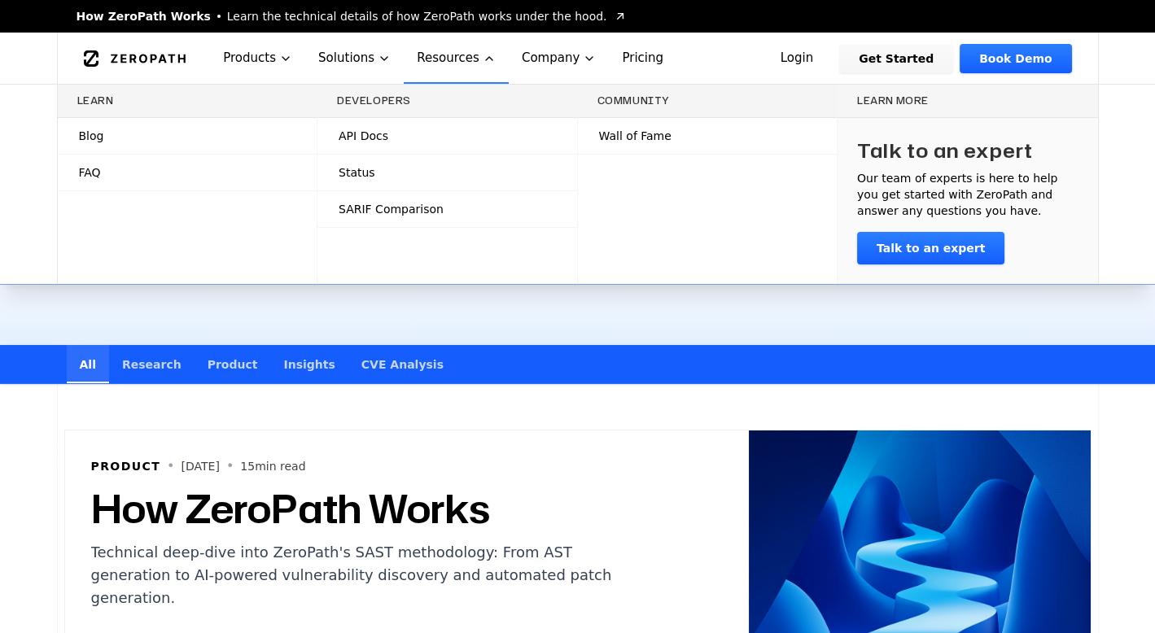
click at [434, 65] on button "Resources" at bounding box center [456, 58] width 105 height 51
